Goal: Task Accomplishment & Management: Manage account settings

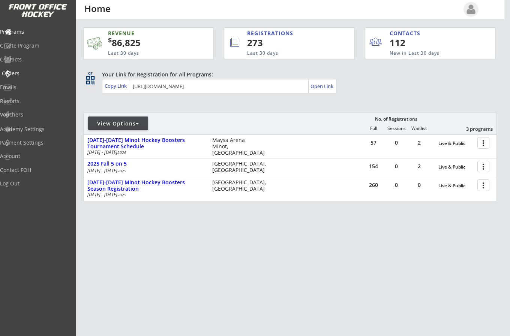
click at [26, 71] on div "Orders" at bounding box center [36, 73] width 68 height 5
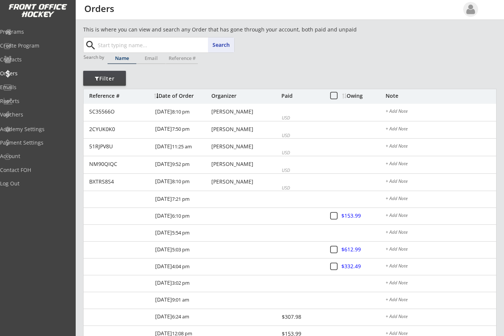
click at [106, 42] on input "text" at bounding box center [165, 45] width 138 height 15
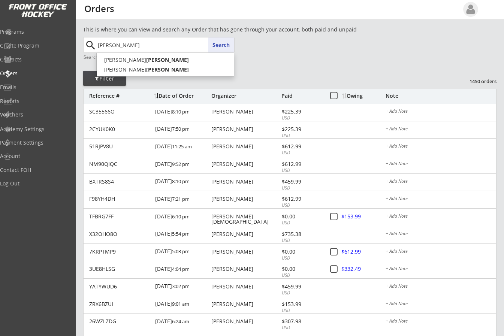
click at [221, 48] on button "Search" at bounding box center [221, 45] width 26 height 15
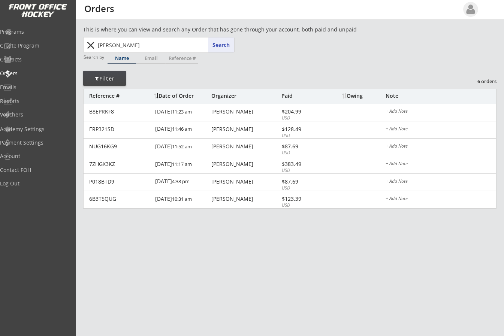
drag, startPoint x: 129, startPoint y: 44, endPoint x: 54, endPoint y: 50, distance: 74.8
click at [54, 50] on body "REVENUE $ 86,825 Last 30 days REGISTRATIONS 273 Last 30 days CONTACTS 112 New i…" at bounding box center [252, 168] width 504 height 336
type input "an"
type input "[PERSON_NAME]"
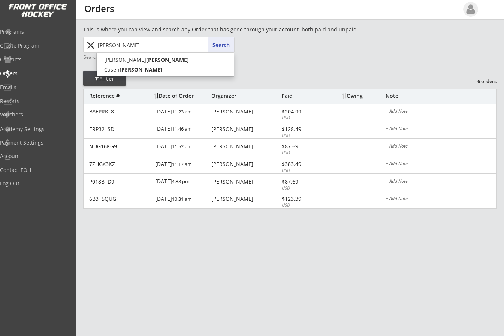
type input "[PERSON_NAME]"
click at [220, 44] on button "Search" at bounding box center [221, 45] width 26 height 15
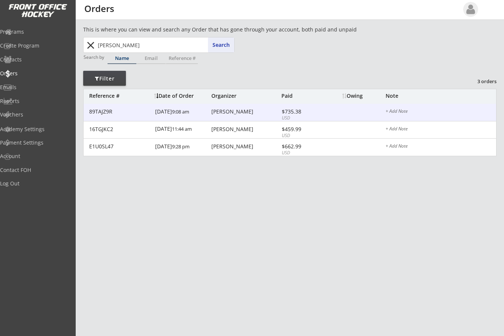
click at [221, 112] on div "[PERSON_NAME]" at bounding box center [246, 111] width 68 height 5
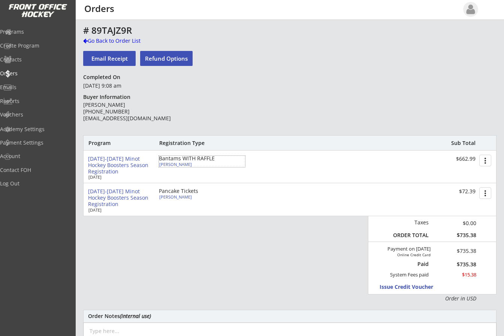
click at [174, 163] on div "[PERSON_NAME]" at bounding box center [201, 164] width 84 height 4
select select ""Bantams""
select select ""Adult Small""
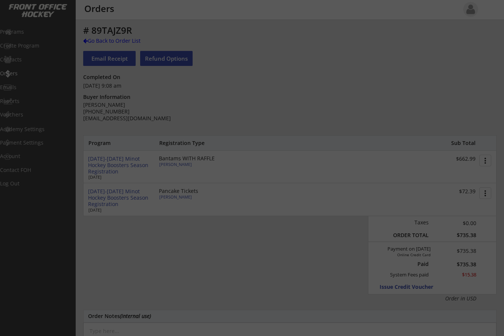
type input "[DEMOGRAPHIC_DATA]"
select select ""Yes""
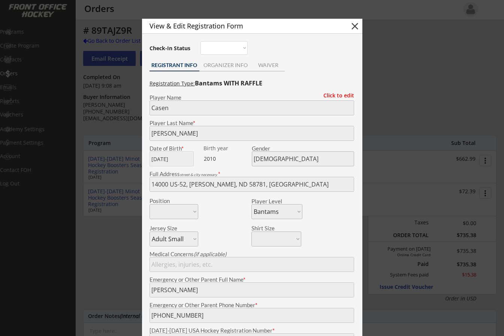
click at [354, 27] on button "close" at bounding box center [355, 26] width 11 height 11
select select ""PLACEHOLDER_1427118222253""
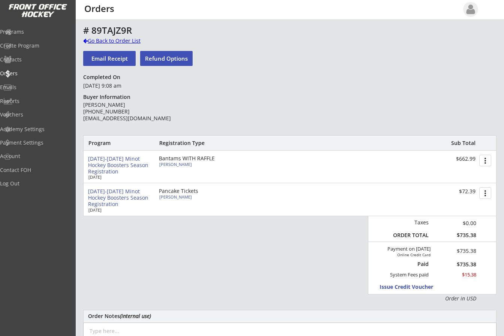
click at [85, 42] on div at bounding box center [85, 40] width 5 height 5
